Goal: Entertainment & Leisure: Consume media (video, audio)

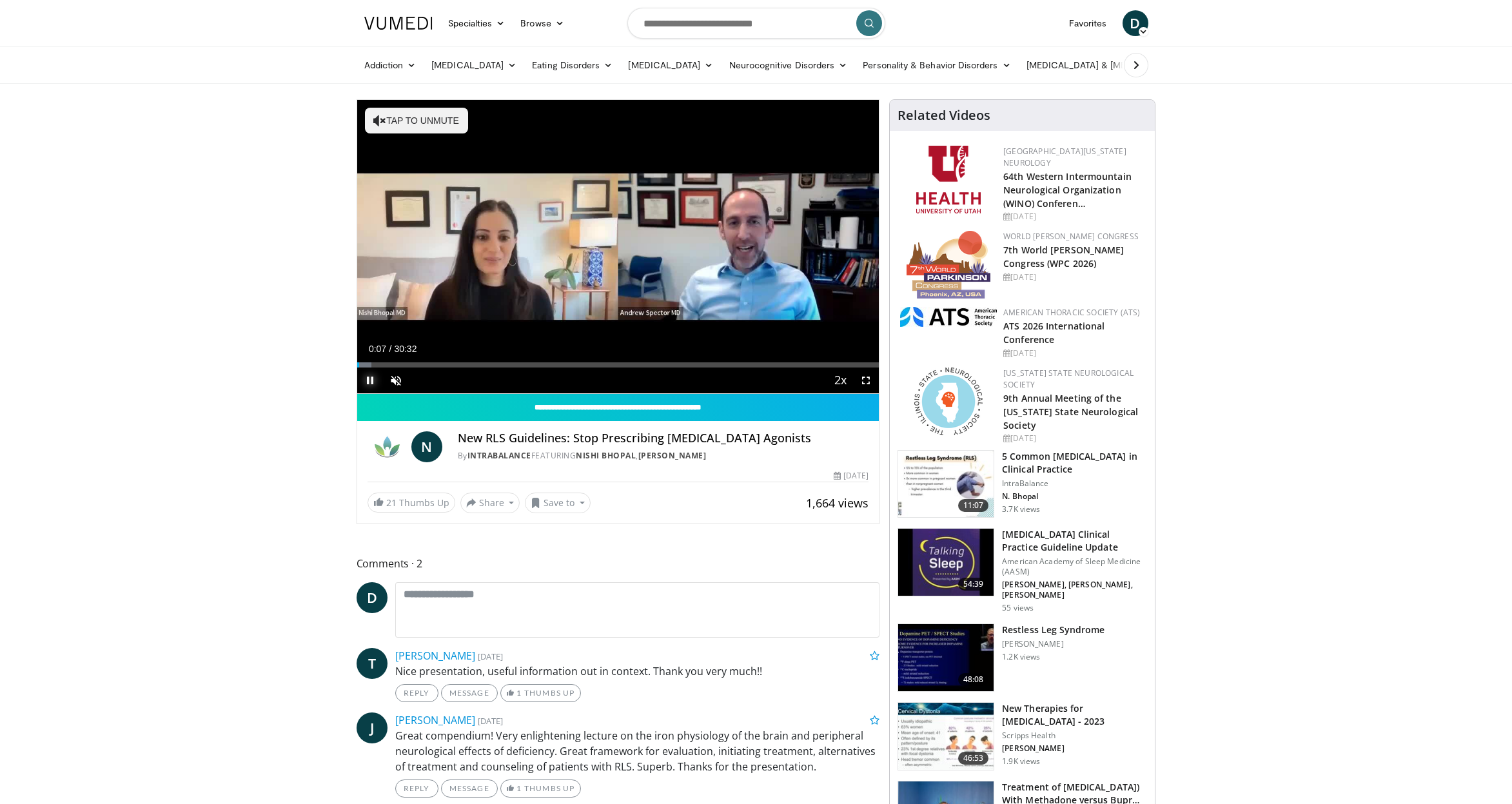
click at [370, 382] on span "Video Player" at bounding box center [370, 380] width 26 height 26
